Goal: Find specific page/section: Find specific page/section

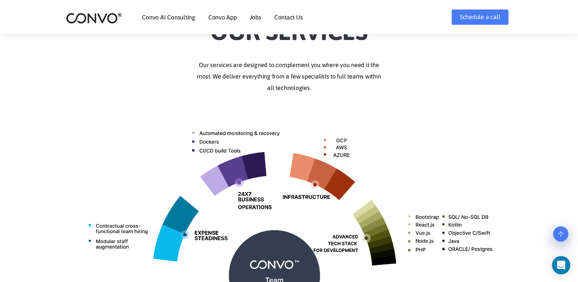
scroll to position [212, 0]
click at [252, 17] on link "Jobs" at bounding box center [255, 17] width 11 height 6
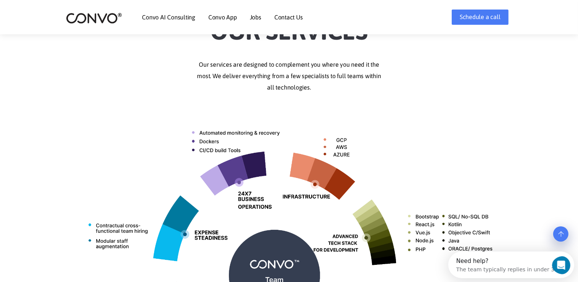
scroll to position [0, 0]
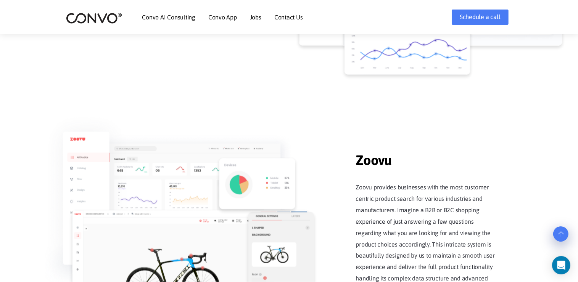
scroll to position [850, 0]
